Goal: Check status: Check status

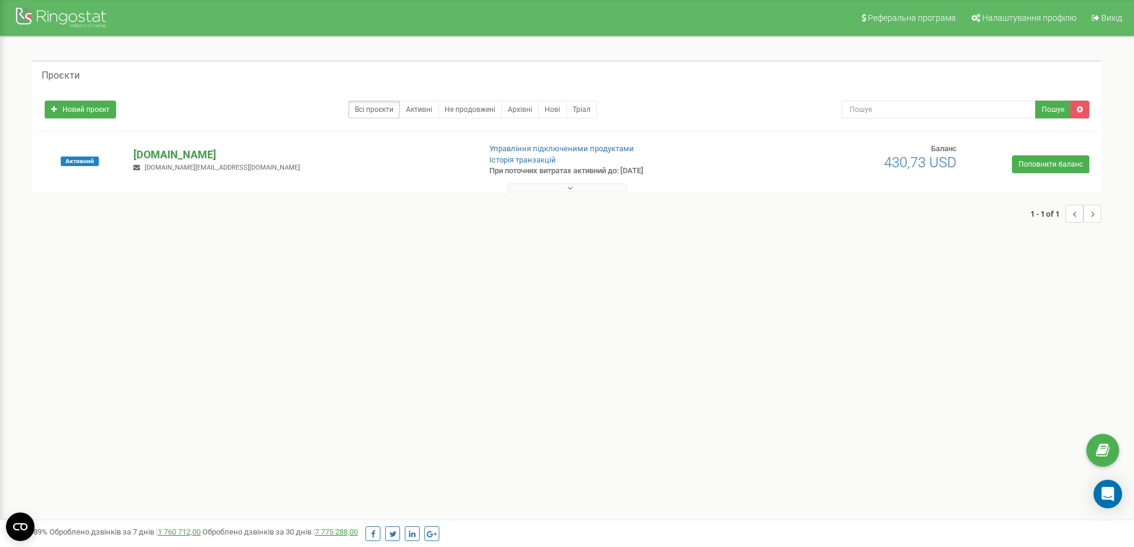
click at [169, 152] on p "[DOMAIN_NAME]" at bounding box center [301, 154] width 336 height 15
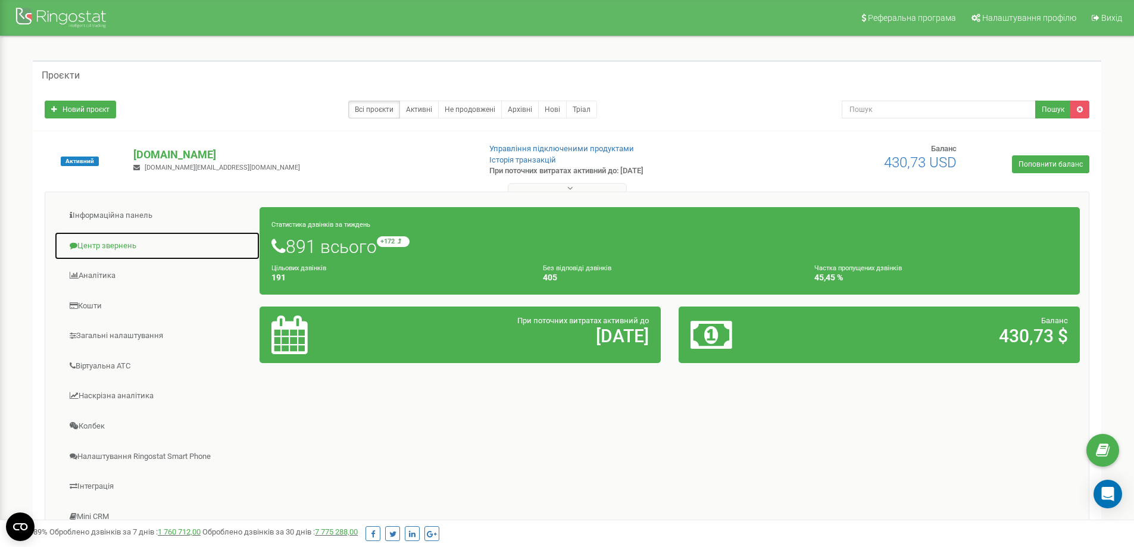
click at [108, 242] on link "Центр звернень" at bounding box center [157, 246] width 206 height 29
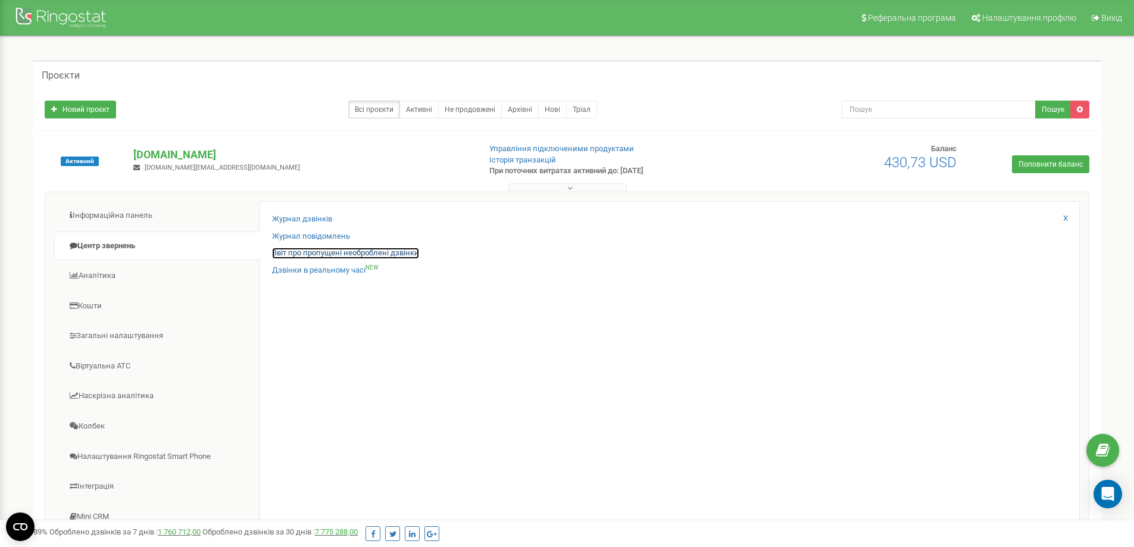
click at [310, 255] on link "Звіт про пропущені необроблені дзвінки" at bounding box center [345, 253] width 147 height 11
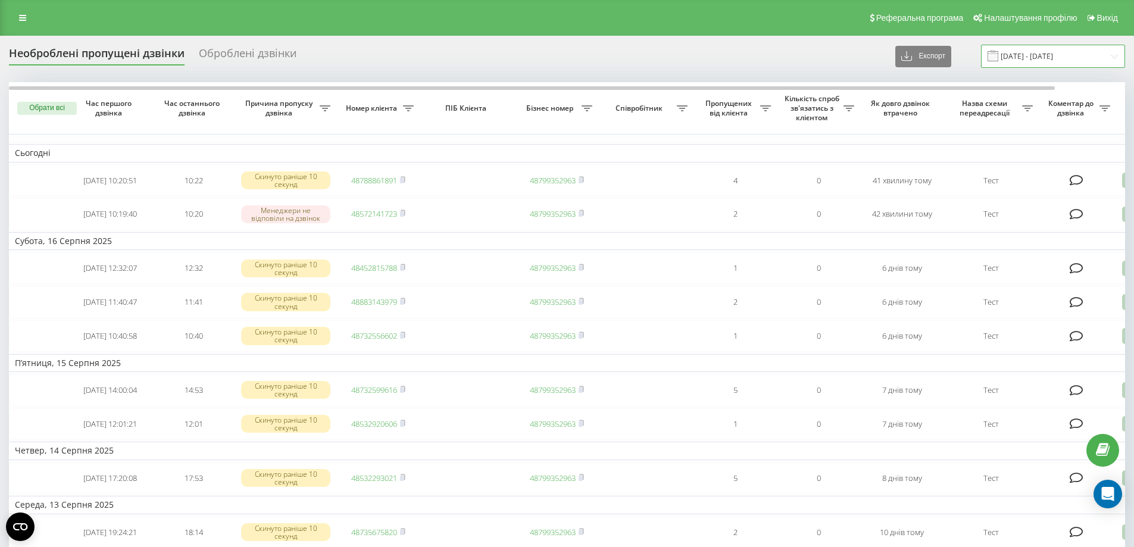
click at [1040, 49] on input "[DATE] - [DATE]" at bounding box center [1053, 56] width 144 height 23
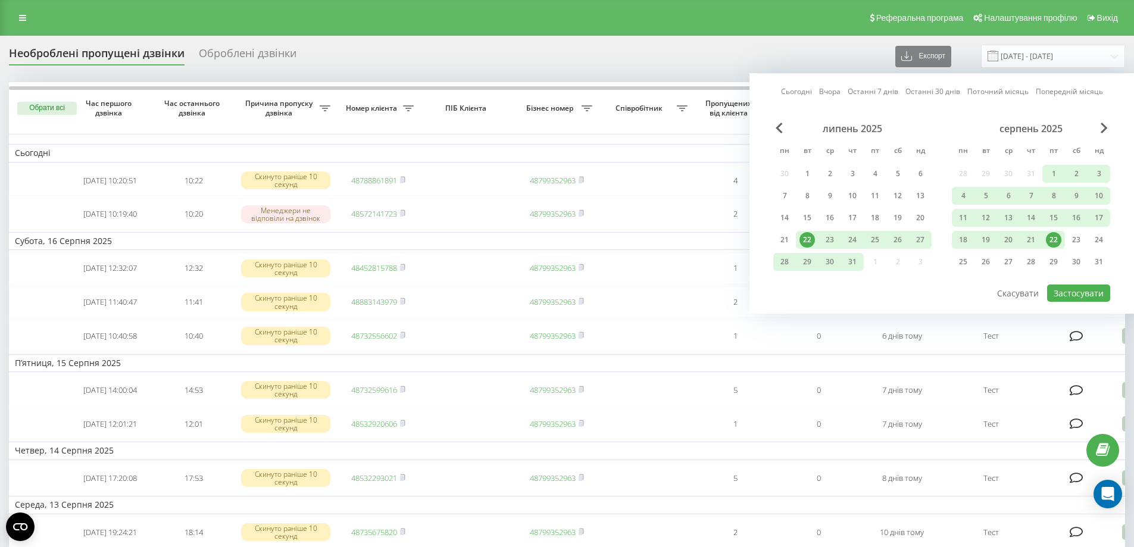
click at [1052, 245] on div "22" at bounding box center [1053, 239] width 15 height 15
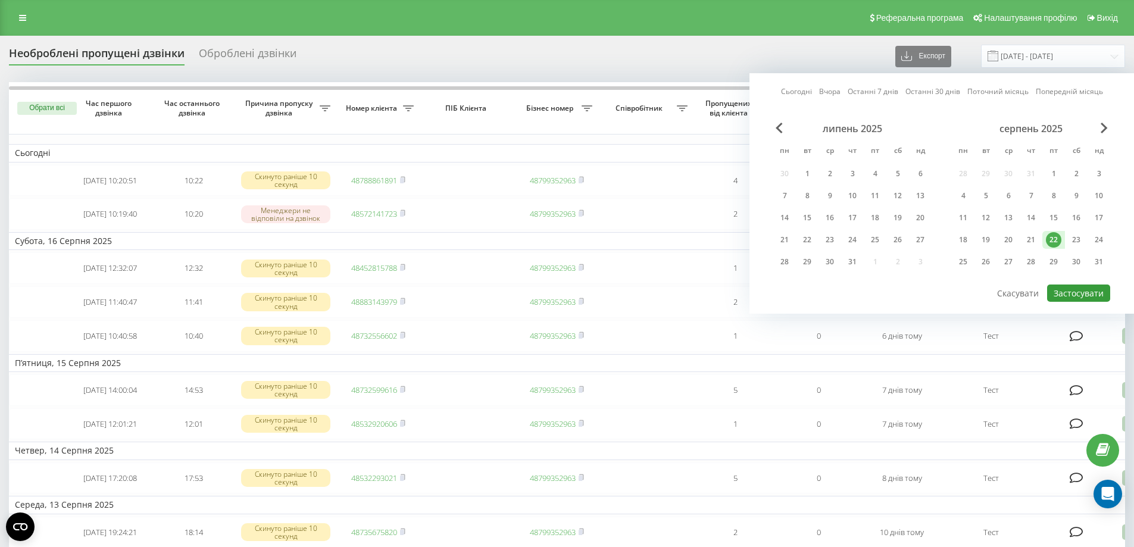
click at [1073, 297] on button "Застосувати" at bounding box center [1078, 293] width 63 height 17
type input "[DATE] - [DATE]"
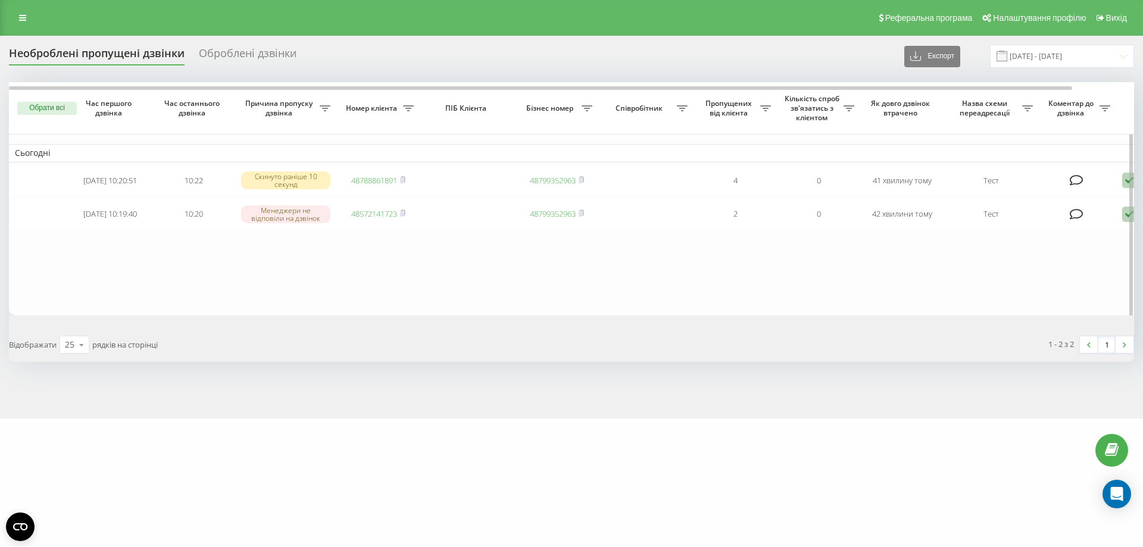
click at [374, 301] on table "Сьогодні 2025-08-22 10:20:51 10:22 Скинуто раніше 10 секунд 48788861891 4879935…" at bounding box center [604, 198] width 1191 height 233
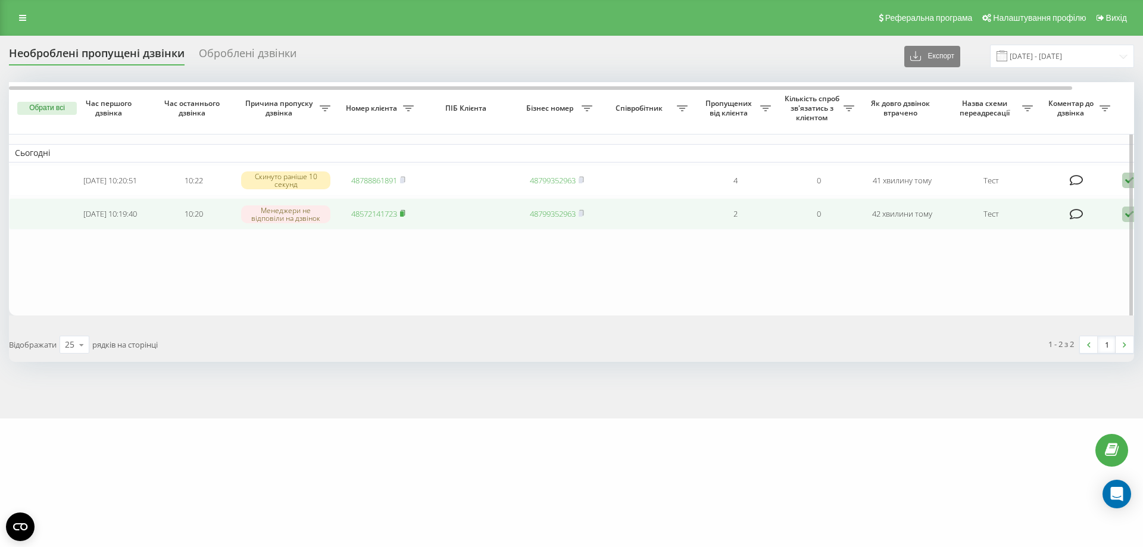
click at [405, 216] on icon at bounding box center [403, 212] width 4 height 5
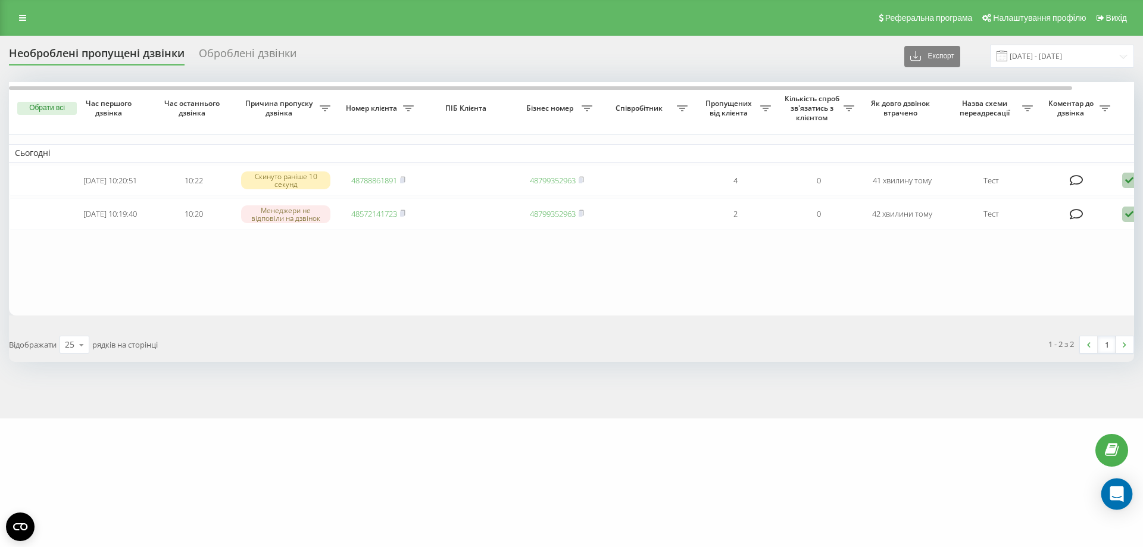
click at [1117, 488] on icon "Open Intercom Messenger" at bounding box center [1117, 494] width 14 height 15
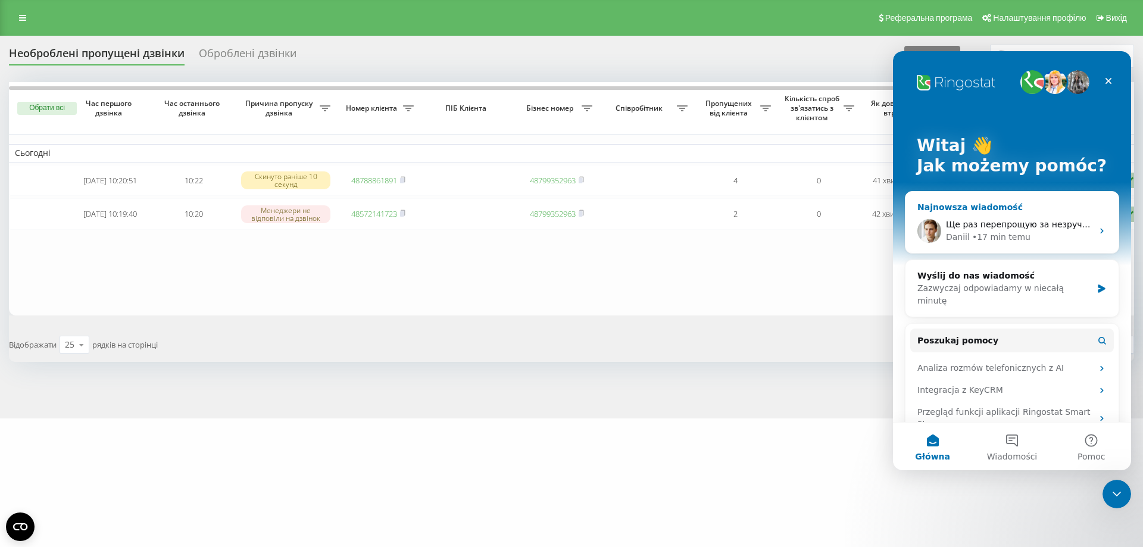
click at [987, 232] on div "• 17 min temu" at bounding box center [1001, 237] width 58 height 13
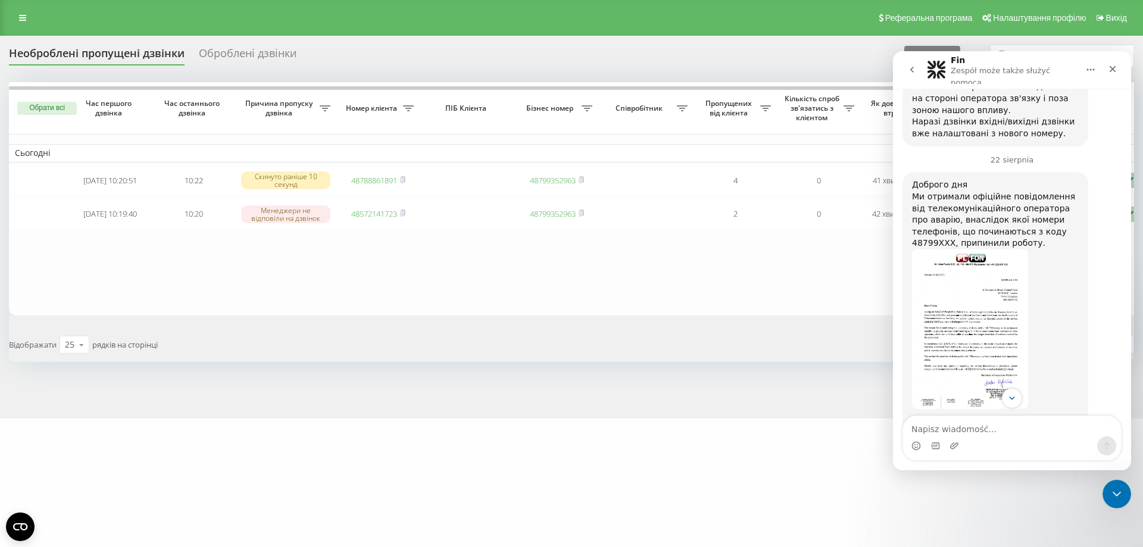
scroll to position [2536, 0]
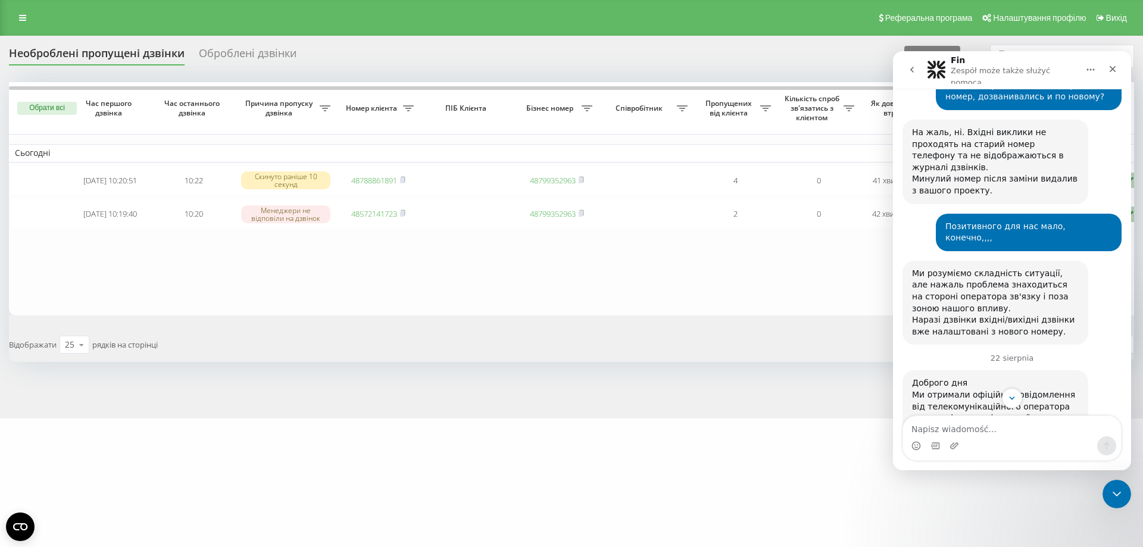
click at [953, 448] on img "Daniil mówi…" at bounding box center [970, 528] width 116 height 160
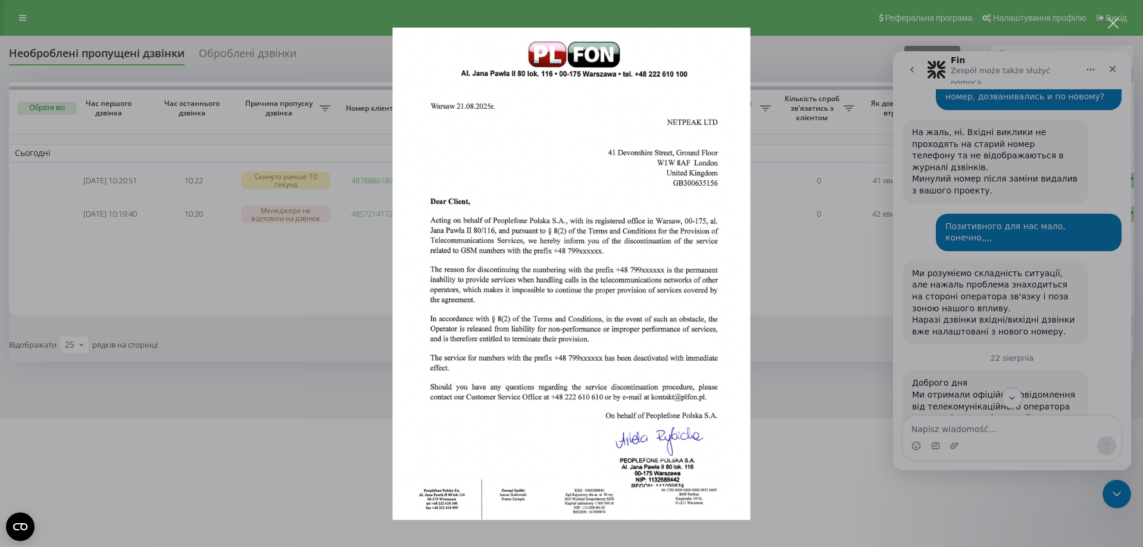
click at [814, 186] on div "Komunikator Intercom" at bounding box center [571, 273] width 1143 height 547
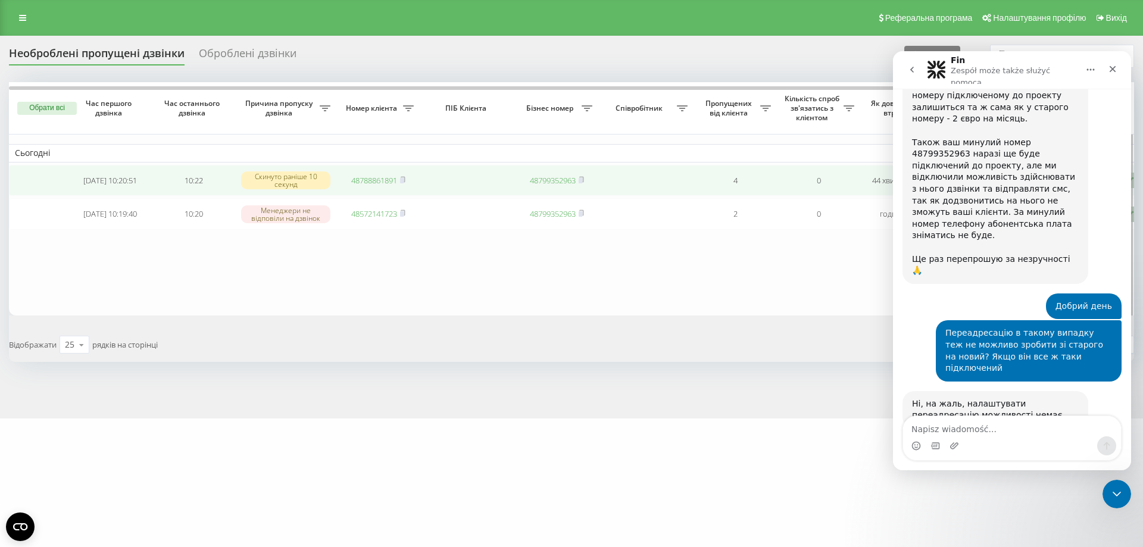
scroll to position [3131, 0]
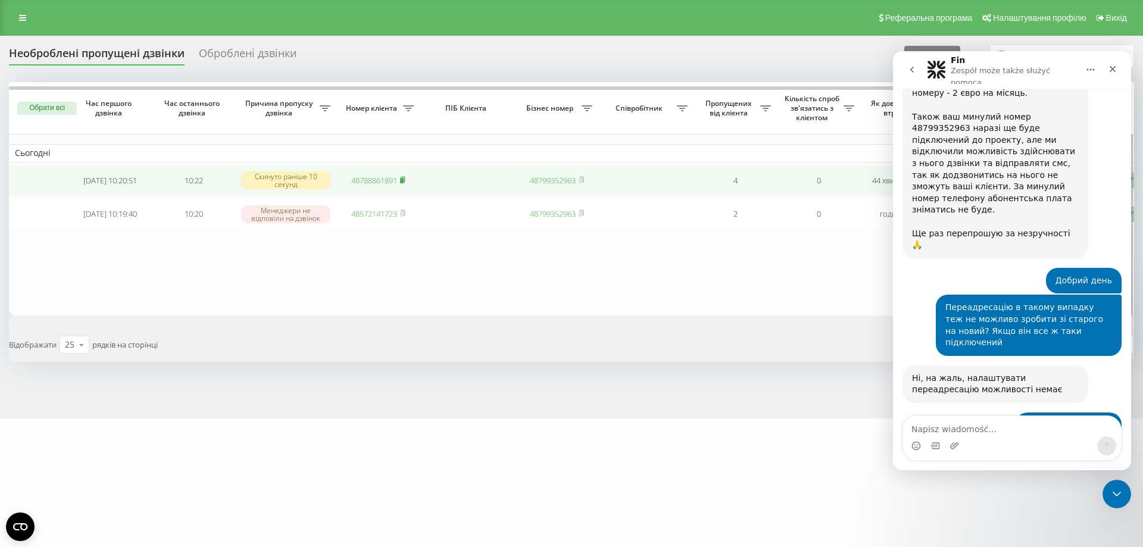
click at [403, 178] on icon at bounding box center [403, 178] width 4 height 5
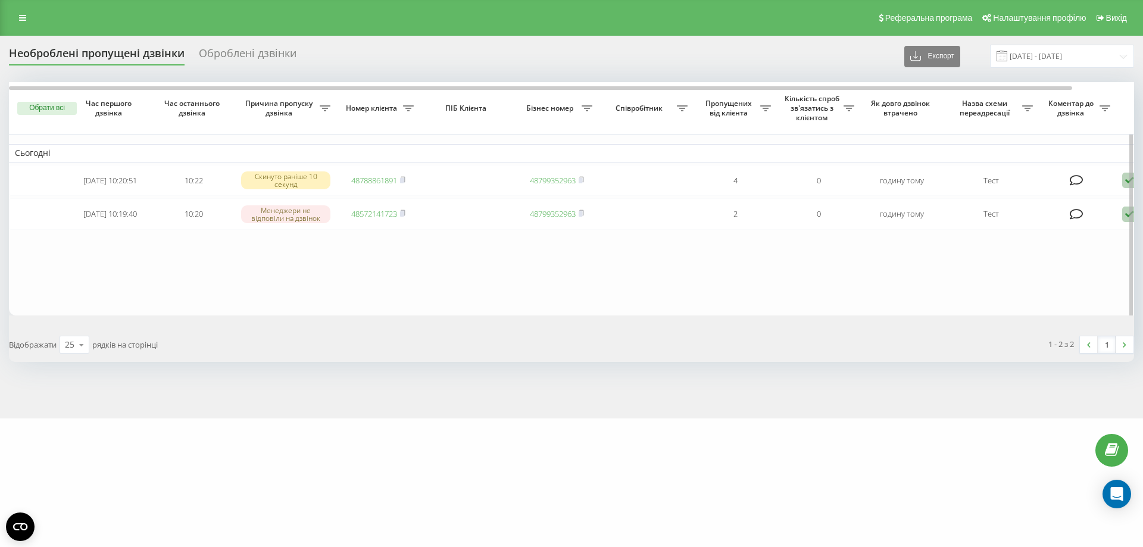
click at [313, 291] on table "Сьогодні 2025-08-22 10:20:51 10:22 Скинуто раніше 10 секунд 48788861891 4879935…" at bounding box center [604, 198] width 1191 height 233
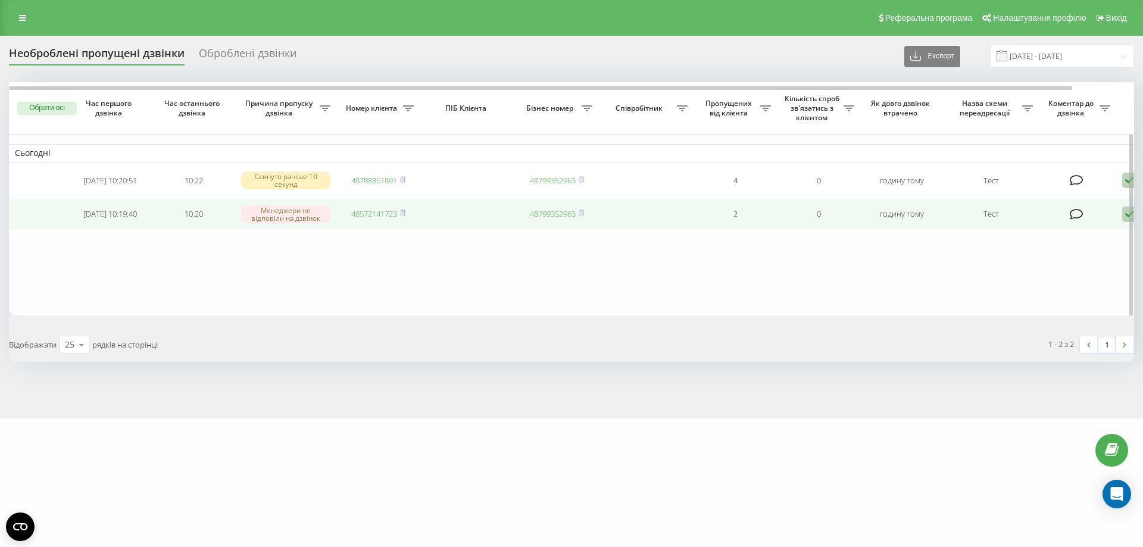
click at [1125, 219] on icon at bounding box center [1129, 215] width 14 height 16
click at [1051, 265] on div "Зв'язався з клієнтом за допомогою іншого каналу" at bounding box center [1079, 254] width 223 height 21
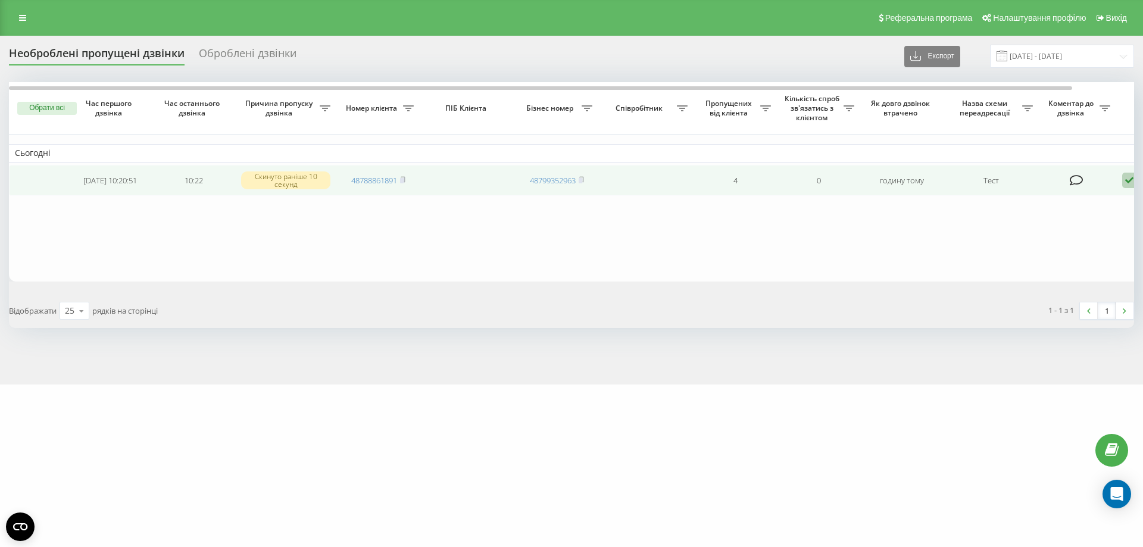
click at [1128, 177] on icon at bounding box center [1129, 181] width 14 height 16
click at [1061, 220] on span "Зв'язався з клієнтом за допомогою іншого каналу" at bounding box center [1079, 220] width 204 height 11
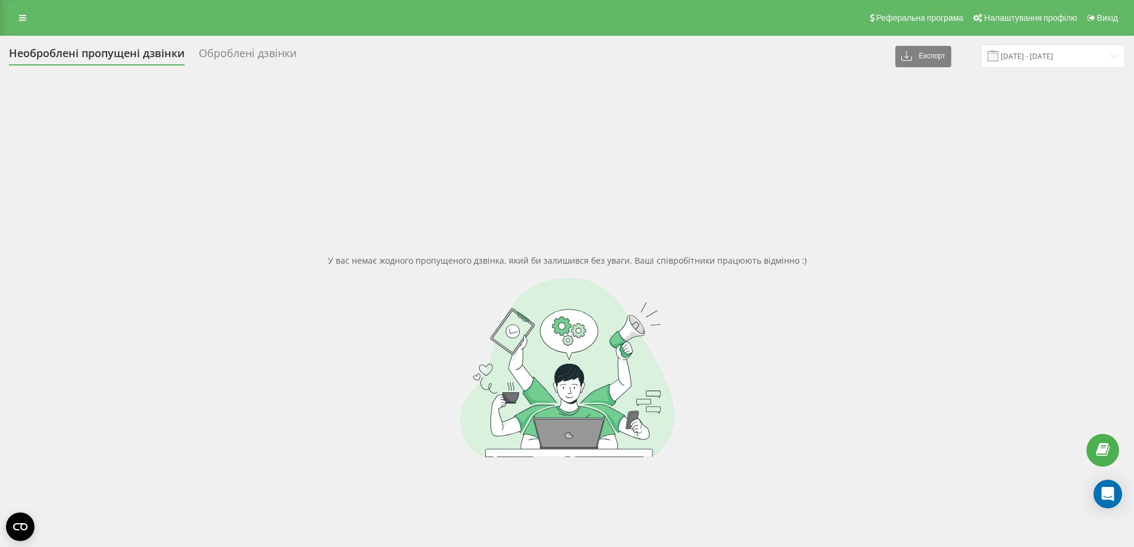
drag, startPoint x: 269, startPoint y: 244, endPoint x: 273, endPoint y: 167, distance: 76.9
click at [269, 244] on div "У вас немає жодного пропущеного дзвінка, який би залишився без уваги. Ваші спів…" at bounding box center [567, 355] width 1117 height 547
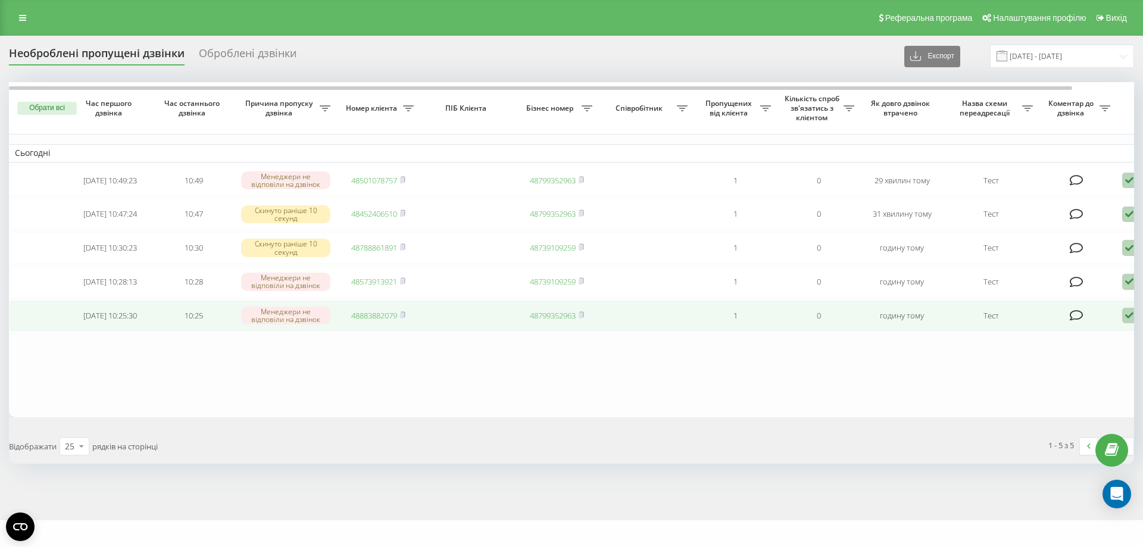
click at [401, 321] on span "48883882079" at bounding box center [378, 315] width 54 height 11
click at [401, 319] on icon at bounding box center [402, 314] width 5 height 7
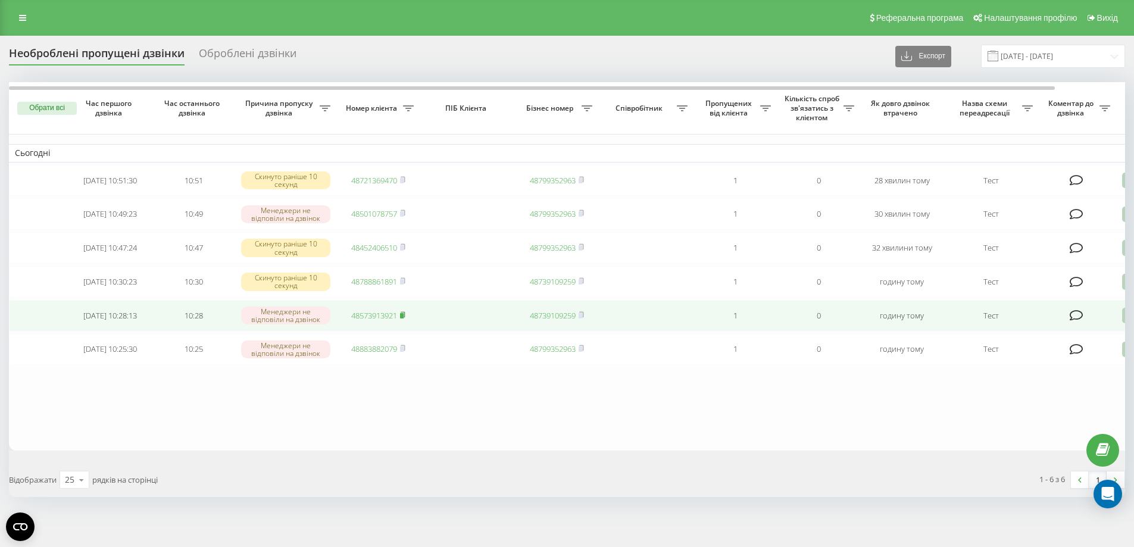
click at [404, 319] on rect at bounding box center [402, 315] width 4 height 5
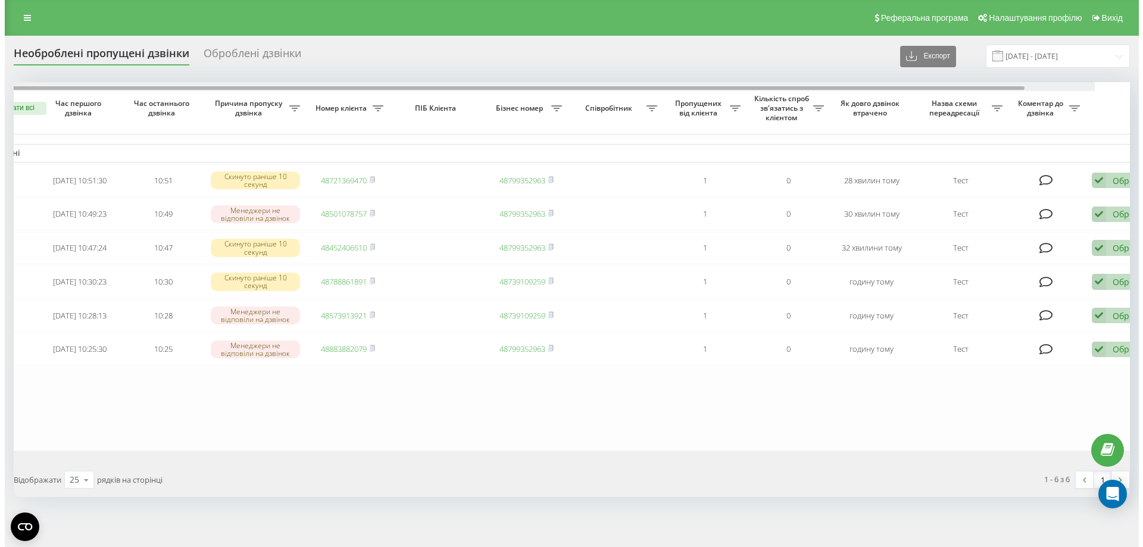
scroll to position [0, 36]
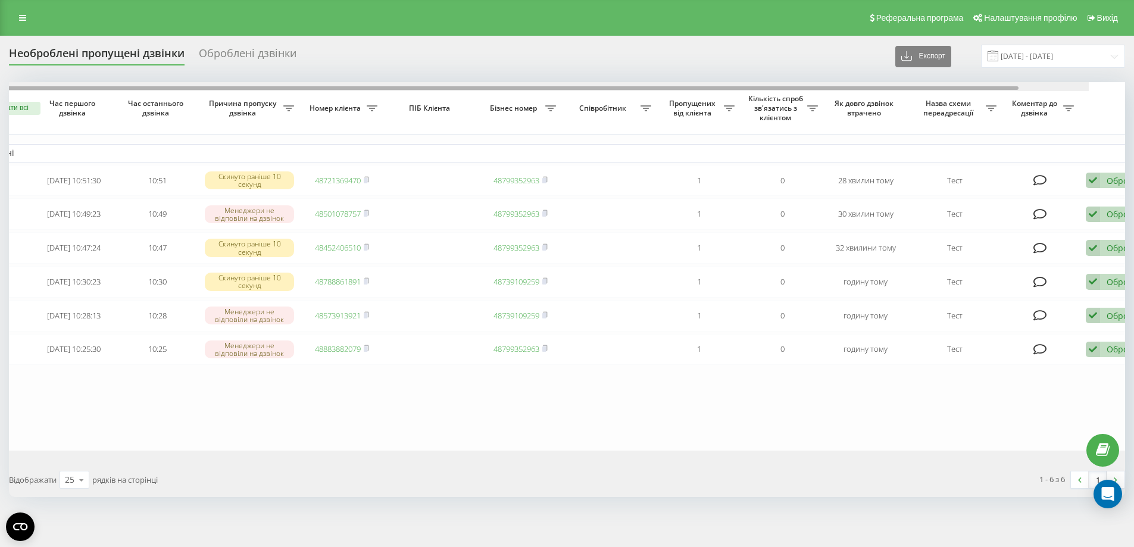
drag, startPoint x: 791, startPoint y: 90, endPoint x: 826, endPoint y: 90, distance: 34.5
click at [826, 90] on div at bounding box center [496, 88] width 1046 height 4
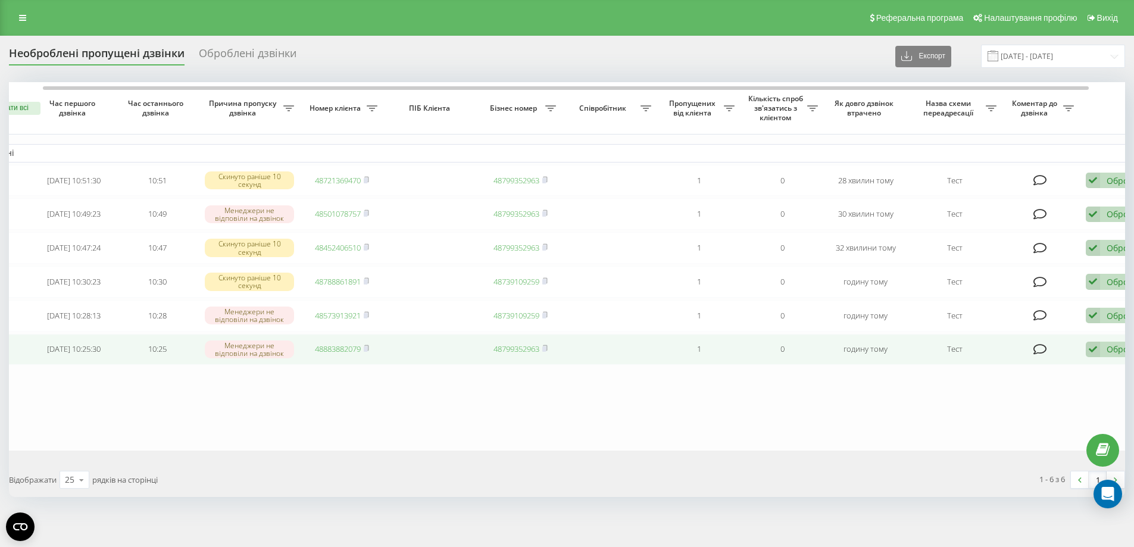
click at [1093, 358] on icon at bounding box center [1093, 350] width 14 height 16
click at [995, 374] on span "Не вдалося зв'язатися" at bounding box center [986, 368] width 91 height 11
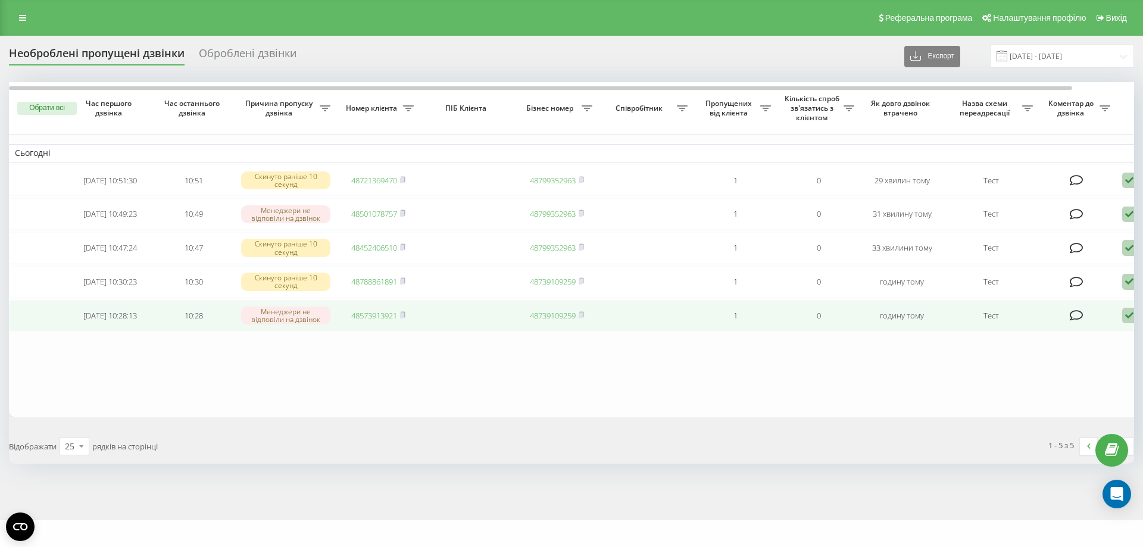
click at [1128, 324] on icon at bounding box center [1129, 316] width 14 height 16
click at [1022, 340] on span "Не вдалося зв'язатися" at bounding box center [1022, 334] width 91 height 11
click at [405, 317] on icon at bounding box center [403, 314] width 4 height 5
click at [1128, 324] on icon at bounding box center [1129, 316] width 14 height 16
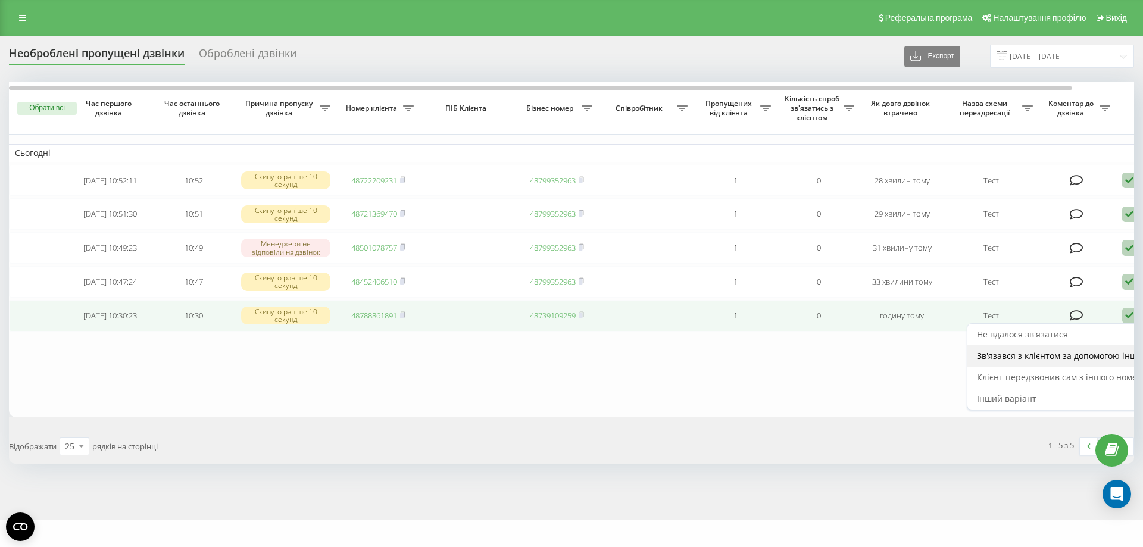
click at [1039, 361] on span "Зв'язався з клієнтом за допомогою іншого каналу" at bounding box center [1079, 355] width 204 height 11
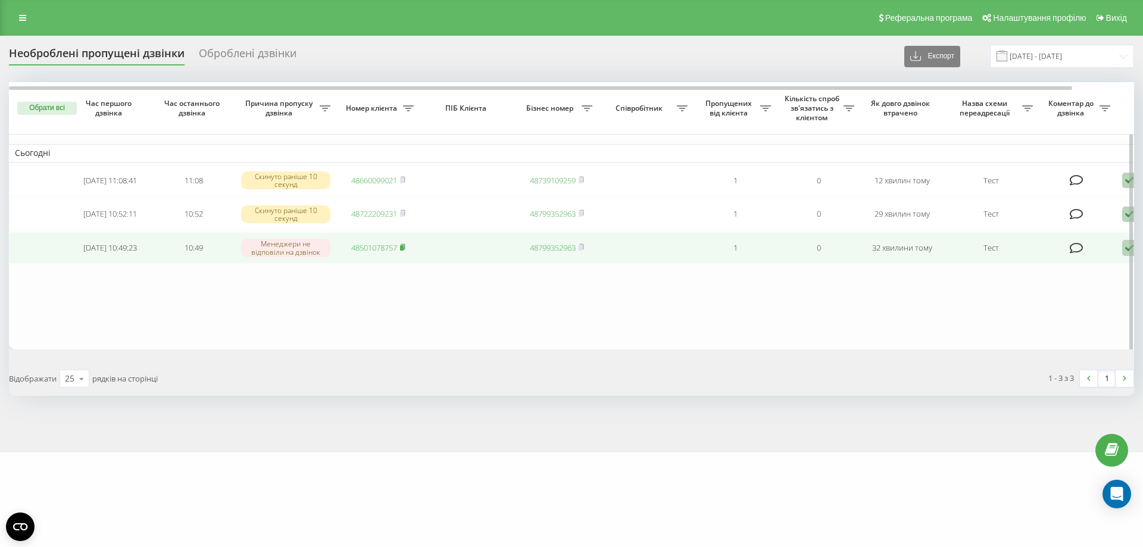
click at [404, 251] on rect at bounding box center [402, 247] width 4 height 5
click at [1125, 253] on icon at bounding box center [1129, 248] width 14 height 16
click at [1036, 294] on span "Зв'язався з клієнтом за допомогою іншого каналу" at bounding box center [1079, 288] width 204 height 11
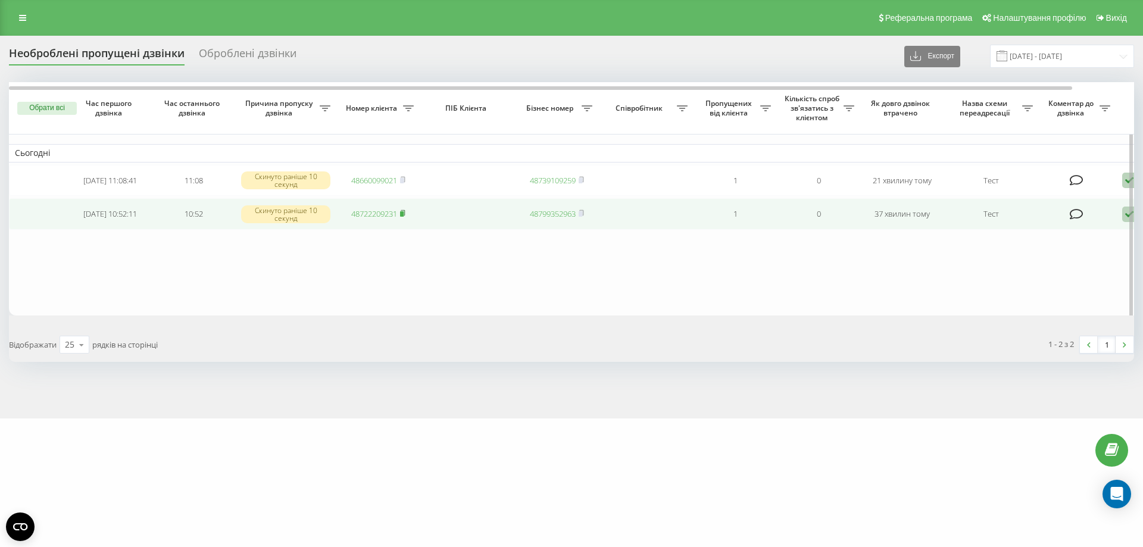
click at [405, 216] on icon at bounding box center [403, 212] width 4 height 5
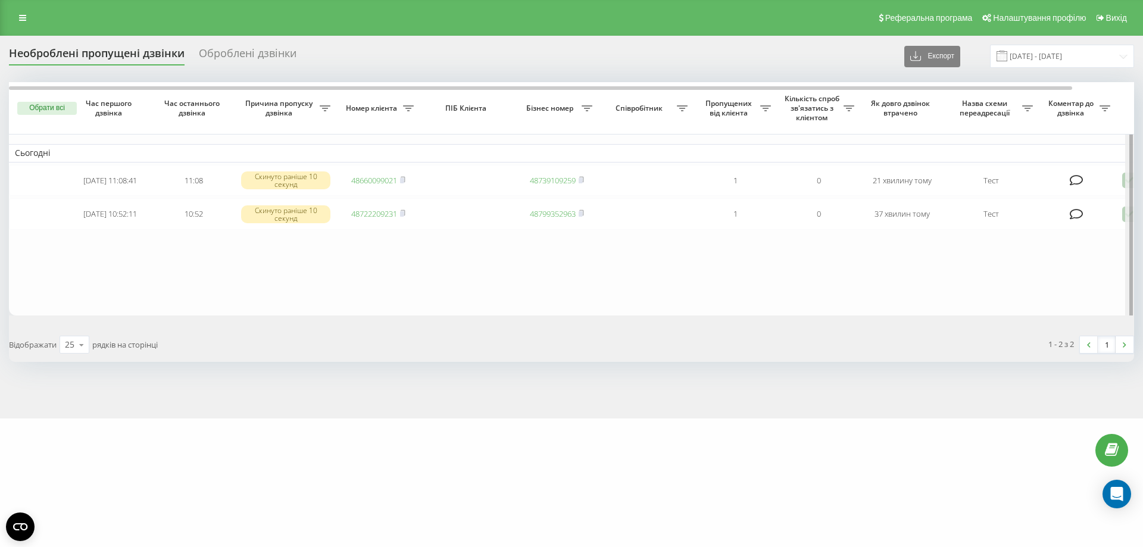
click at [1128, 216] on div at bounding box center [1129, 200] width 9 height 237
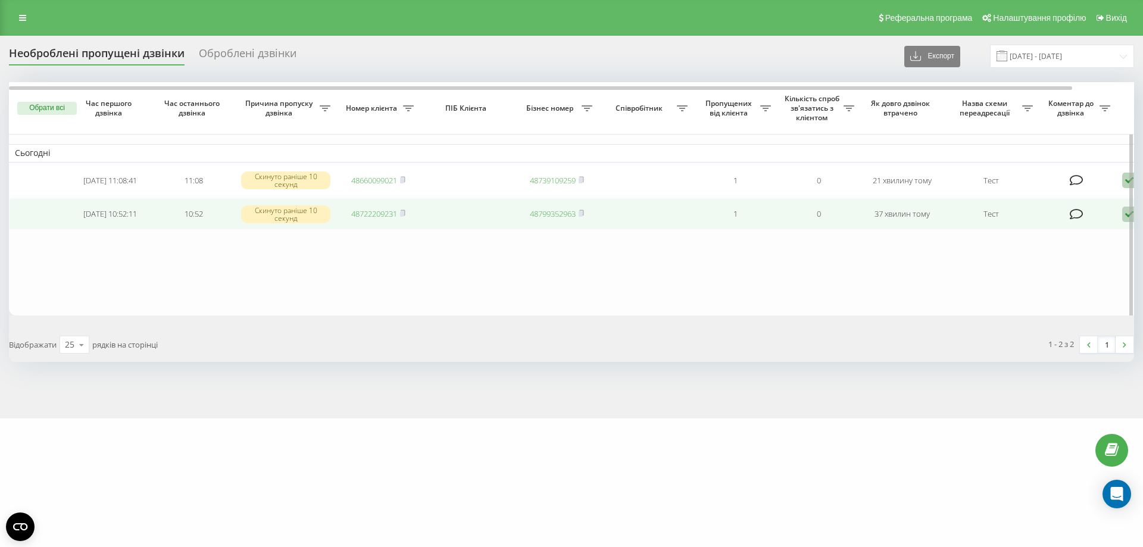
click at [1125, 217] on icon at bounding box center [1129, 215] width 14 height 16
click at [1043, 236] on span "Не вдалося зв'язатися" at bounding box center [1022, 232] width 91 height 11
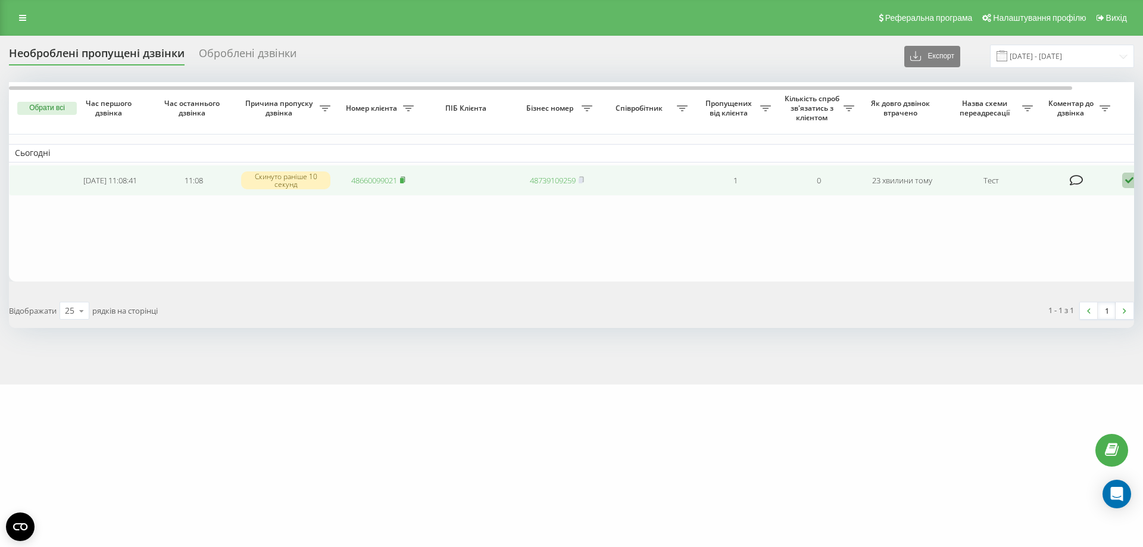
click at [403, 177] on icon at bounding box center [403, 178] width 4 height 5
